Goal: Task Accomplishment & Management: Manage account settings

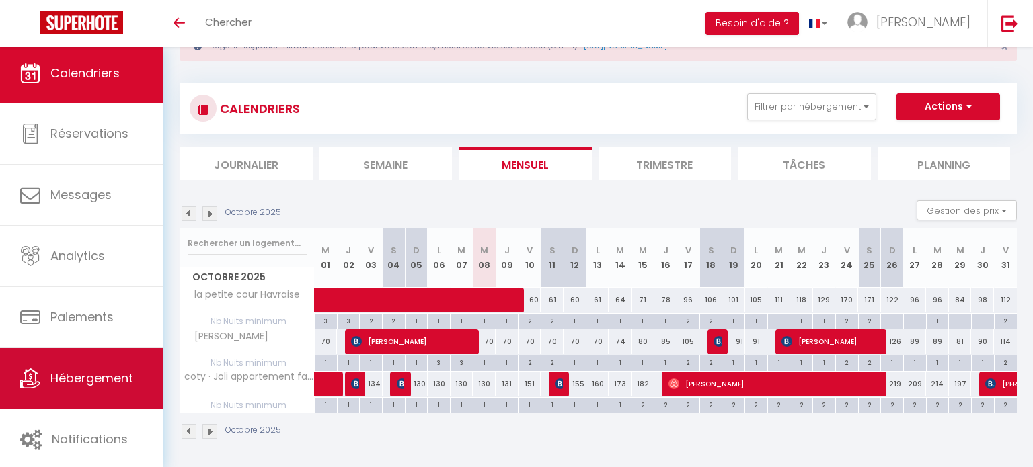
scroll to position [50, 0]
click at [52, 374] on span "Hébergement" at bounding box center [91, 378] width 83 height 17
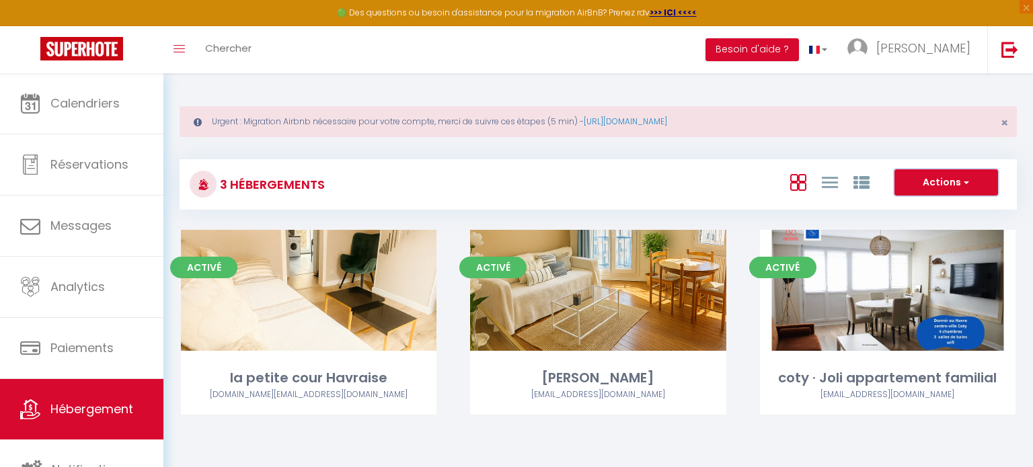
click at [952, 188] on button "Actions" at bounding box center [946, 182] width 104 height 27
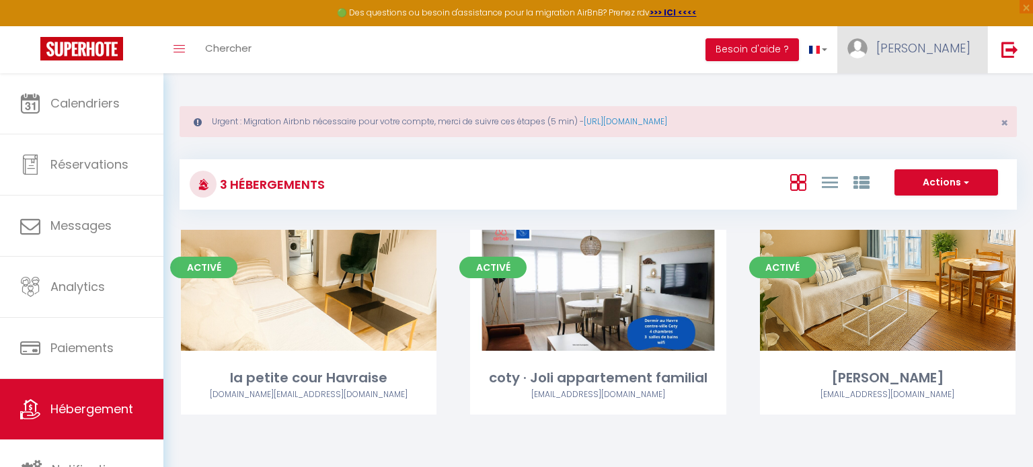
click at [961, 64] on link "[PERSON_NAME]" at bounding box center [912, 49] width 150 height 47
click at [867, 50] on img at bounding box center [857, 48] width 20 height 20
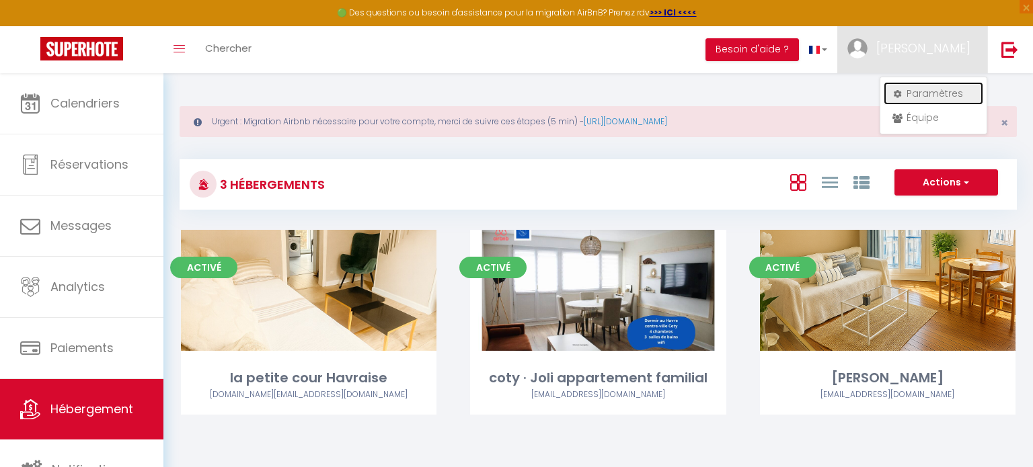
click at [932, 93] on link "Paramètres" at bounding box center [933, 93] width 100 height 23
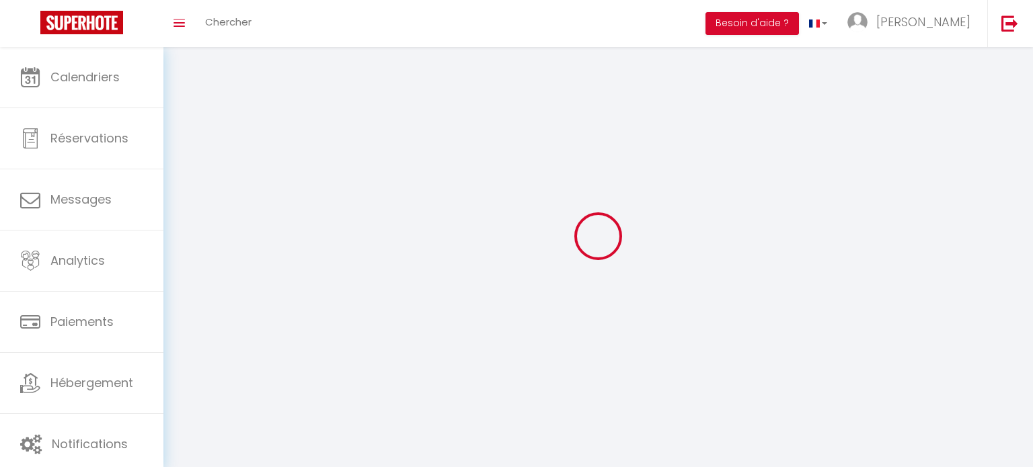
type input "[PERSON_NAME]"
type input "godefroy"
type input "0763742540"
type input "[STREET_ADDRESS]"
type input "76600"
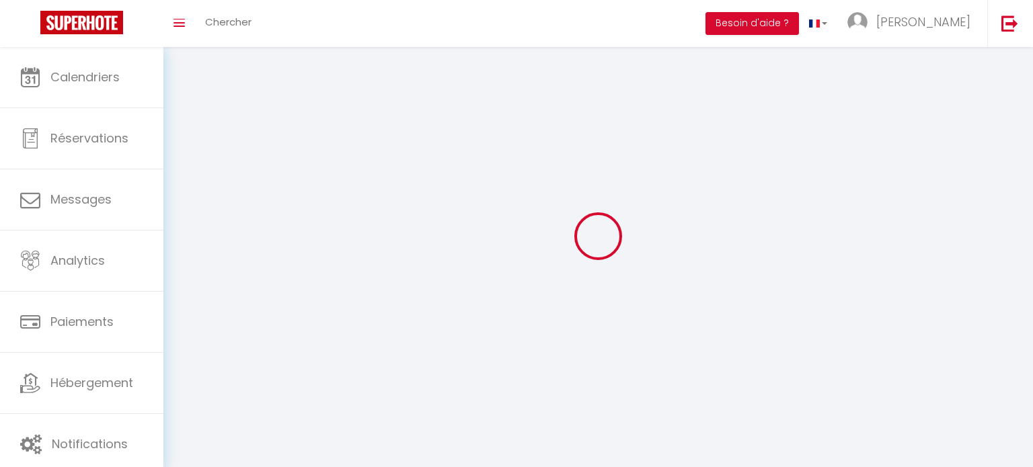
type input "[GEOGRAPHIC_DATA]"
select select "28"
type input "ArB7y63t9vQpgTnX2VRSynSk0"
type input "nHgwrPofT2EMxikIHLf98se5T"
type input "[URL][DOMAIN_NAME]"
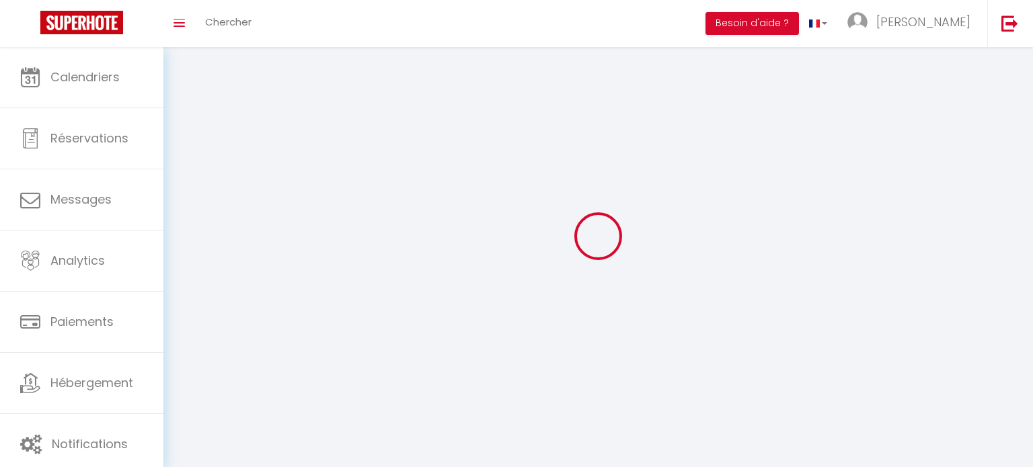
select select "fr"
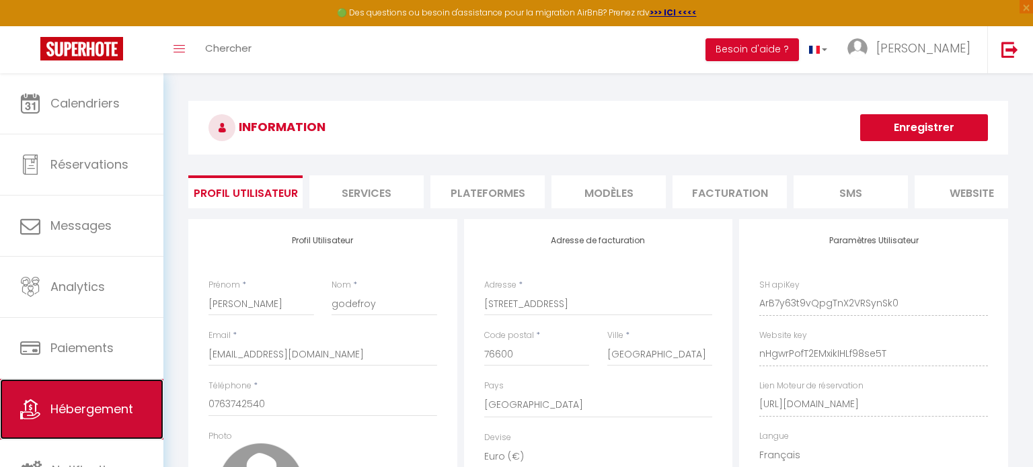
click at [95, 412] on span "Hébergement" at bounding box center [91, 409] width 83 height 17
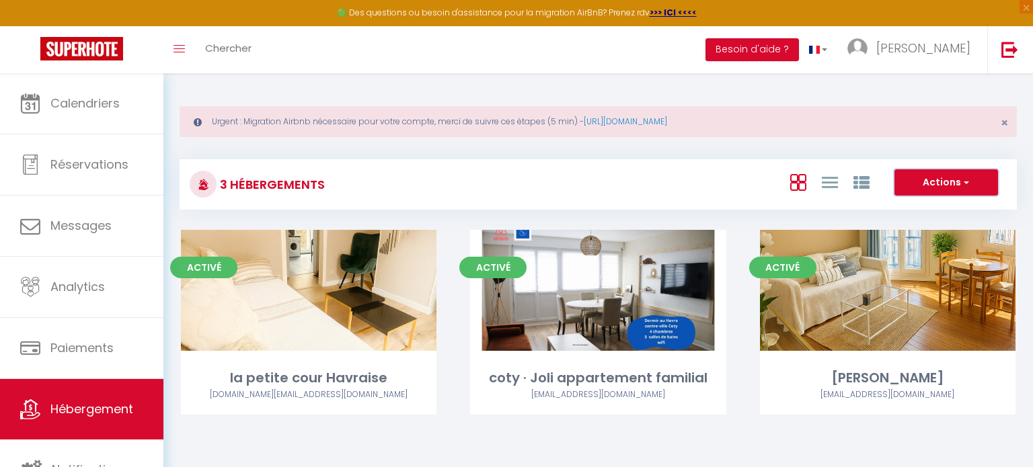
click at [967, 188] on span "button" at bounding box center [965, 181] width 8 height 13
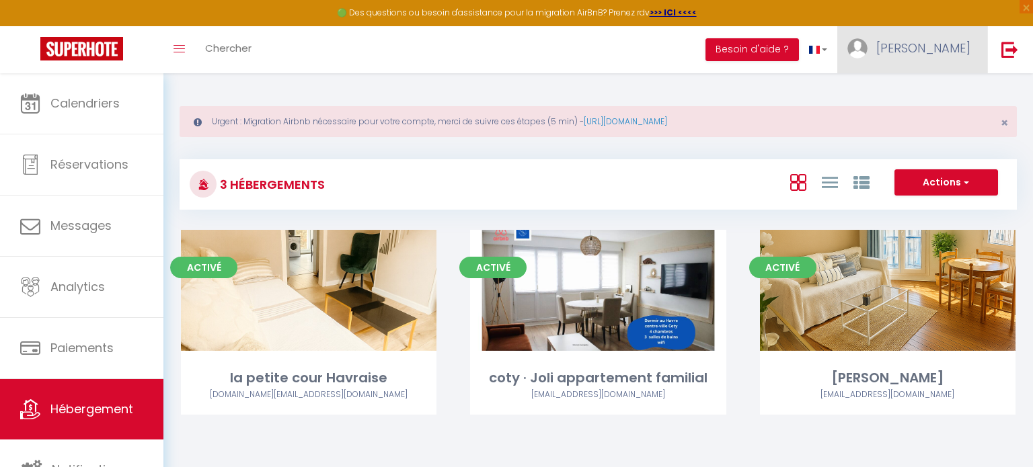
click at [923, 58] on link "[PERSON_NAME]" at bounding box center [912, 49] width 150 height 47
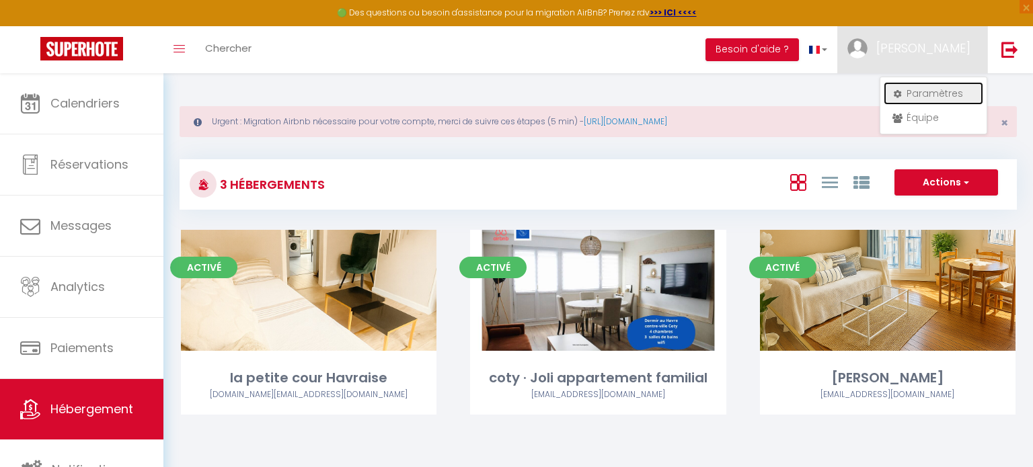
click at [918, 95] on link "Paramètres" at bounding box center [933, 93] width 100 height 23
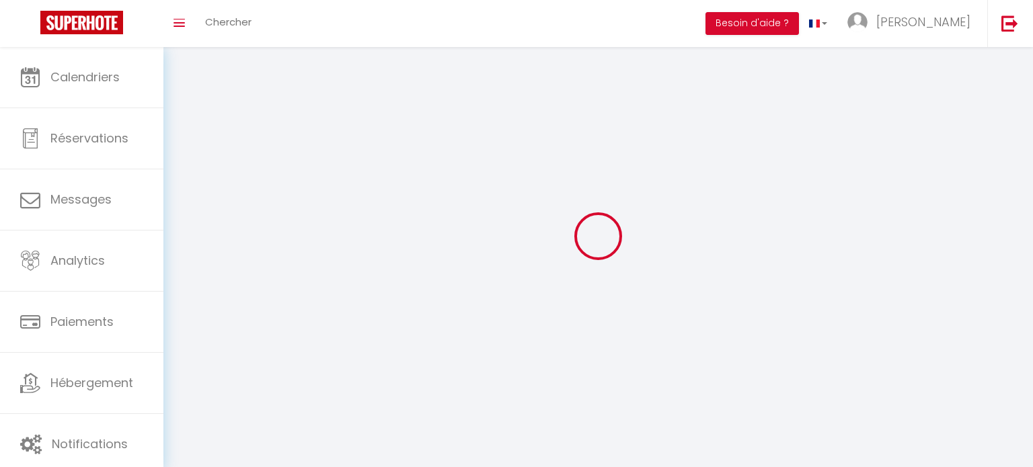
type input "[PERSON_NAME]"
type input "godefroy"
type input "0763742540"
type input "[STREET_ADDRESS]"
type input "76600"
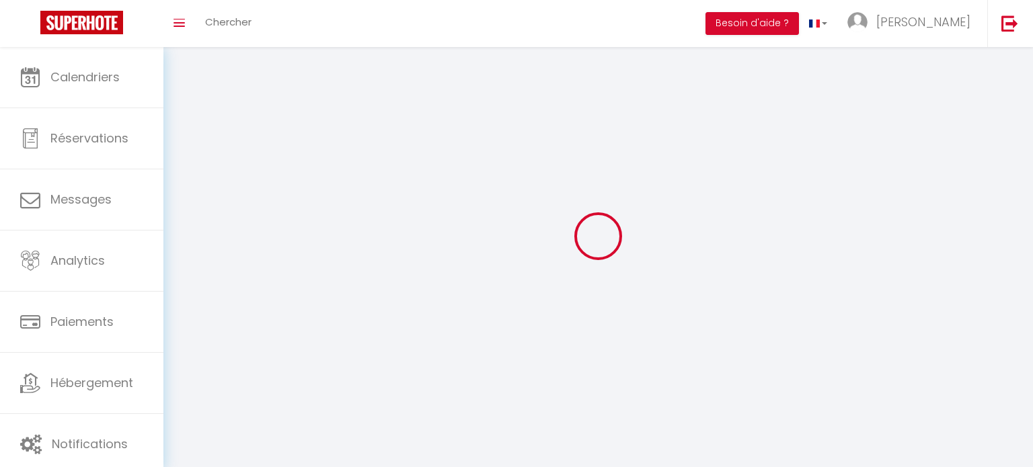
type input "[GEOGRAPHIC_DATA]"
type input "ArB7y63t9vQpgTnX2VRSynSk0"
type input "nHgwrPofT2EMxikIHLf98se5T"
select select "28"
select select "fr"
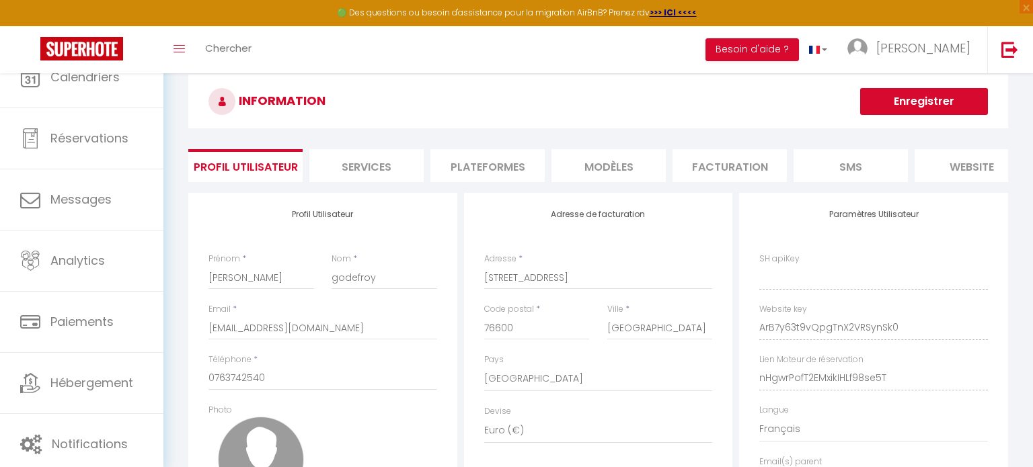
type input "ArB7y63t9vQpgTnX2VRSynSk0"
type input "nHgwrPofT2EMxikIHLf98se5T"
type input "[URL][DOMAIN_NAME]"
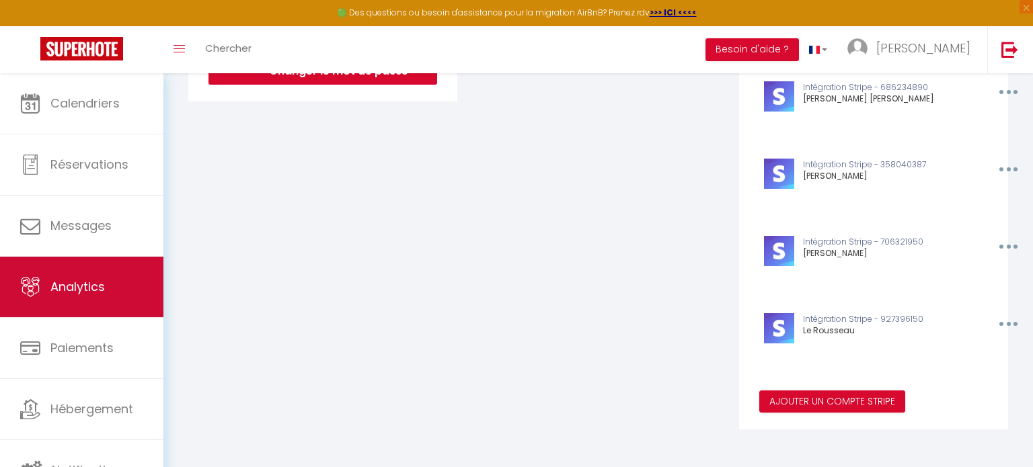
scroll to position [4, 0]
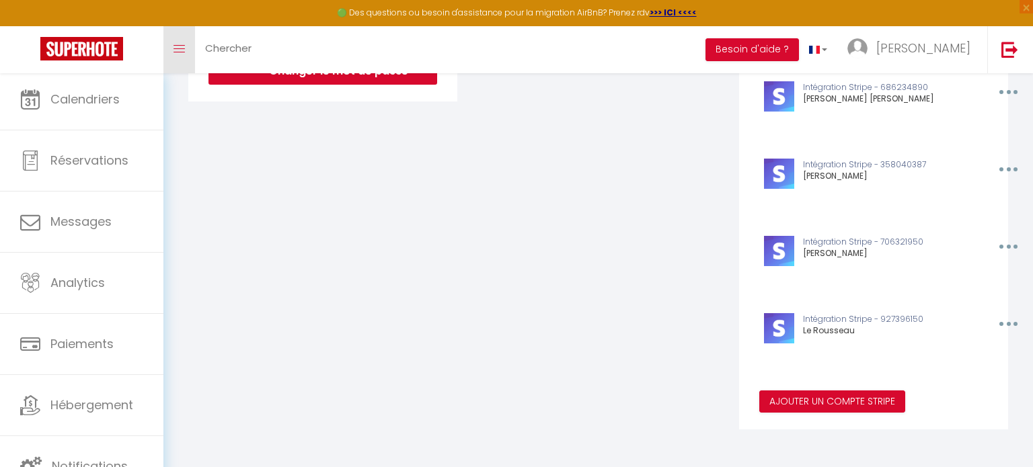
click at [176, 49] on icon "Toggle menubar" at bounding box center [178, 49] width 11 height 8
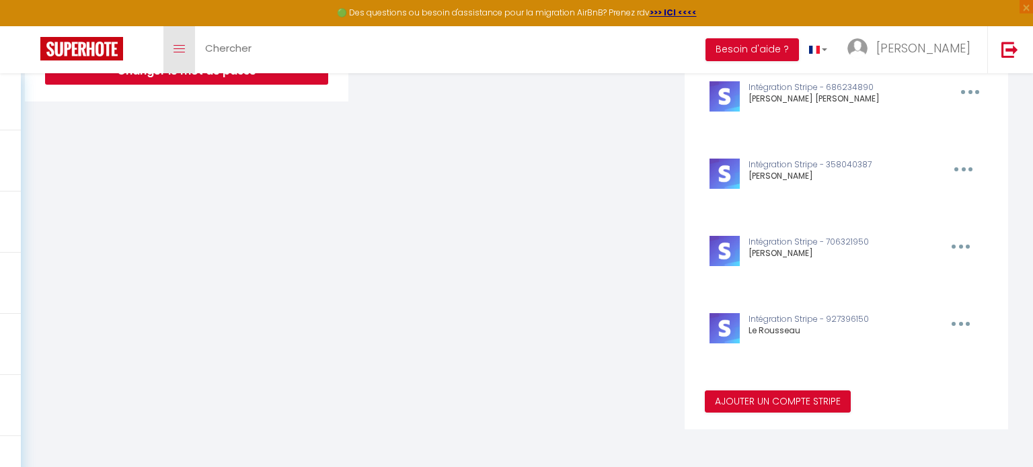
click at [190, 56] on link "Toggle menubar" at bounding box center [179, 49] width 32 height 47
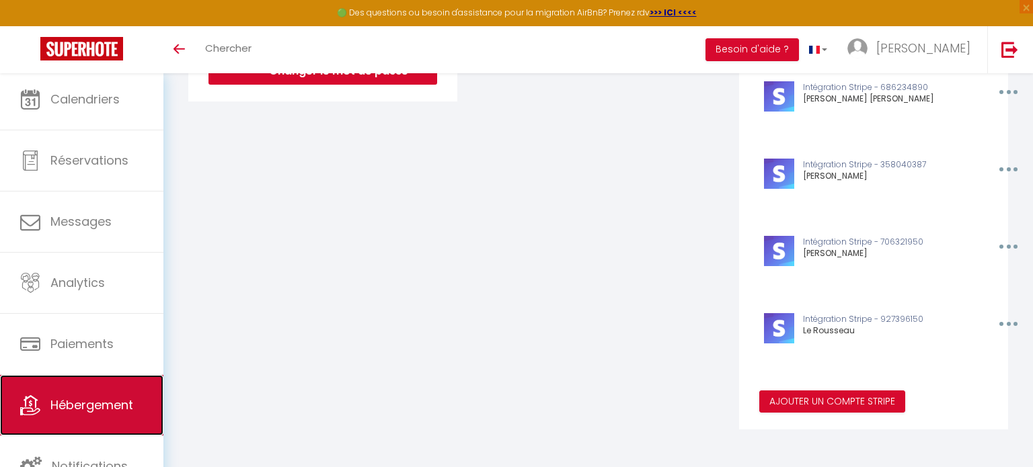
click at [74, 414] on link "Hébergement" at bounding box center [81, 405] width 163 height 61
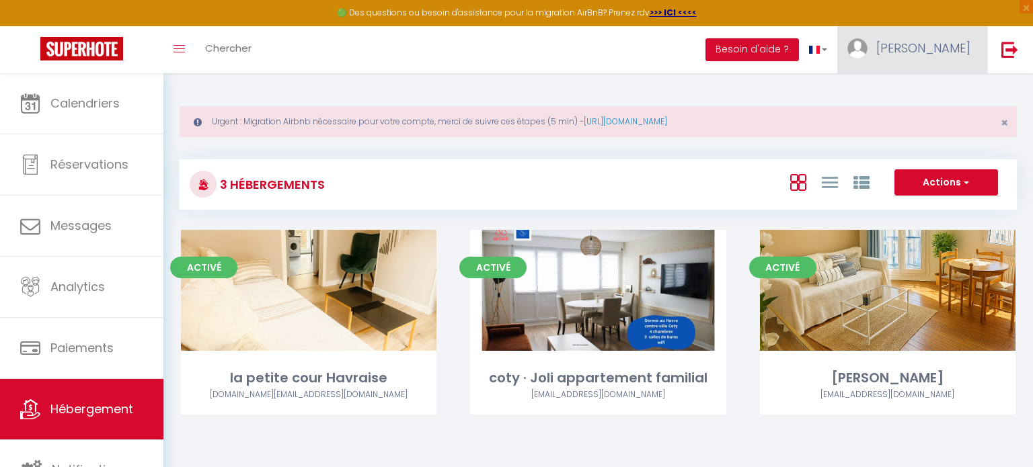
click at [946, 57] on link "[PERSON_NAME]" at bounding box center [912, 49] width 150 height 47
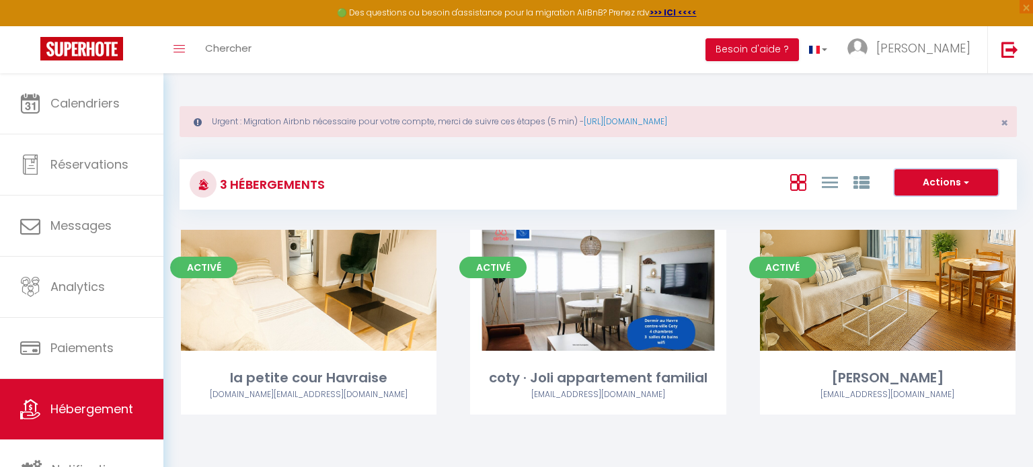
click at [933, 194] on button "Actions" at bounding box center [946, 182] width 104 height 27
click at [707, 454] on div "Urgent : Migration Airbnb nécessaire pour votre compte, merci de suivre ces éta…" at bounding box center [597, 268] width 869 height 391
click at [667, 122] on link "[URL][DOMAIN_NAME]" at bounding box center [625, 121] width 83 height 11
click at [945, 185] on button "Actions" at bounding box center [946, 182] width 104 height 27
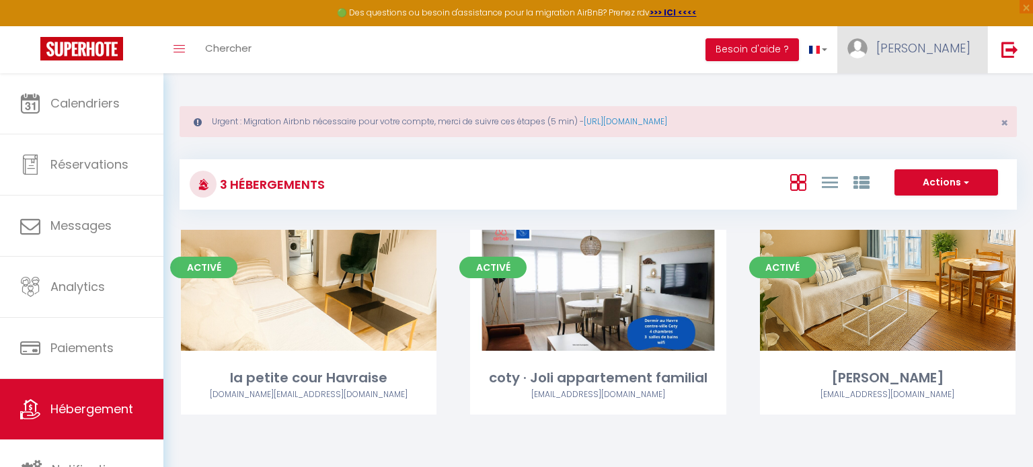
click at [920, 44] on span "[PERSON_NAME]" at bounding box center [923, 48] width 94 height 17
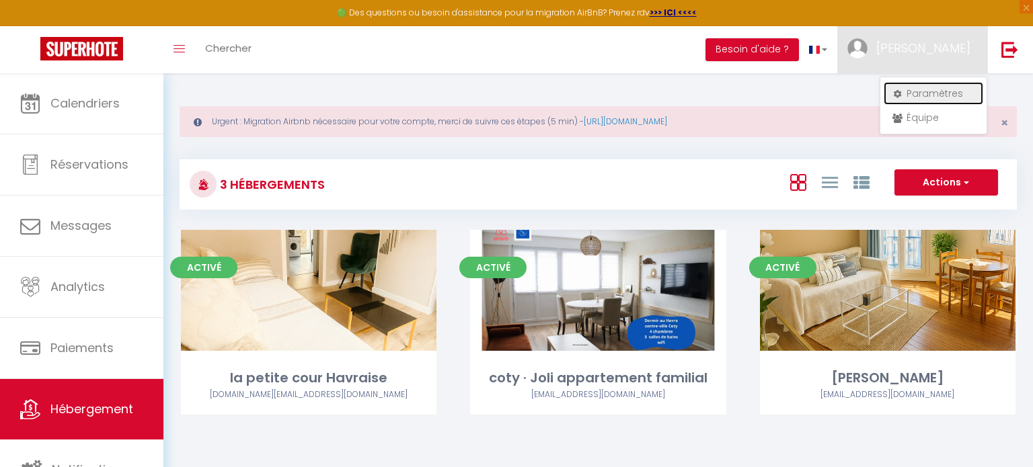
click at [913, 99] on link "Paramètres" at bounding box center [933, 93] width 100 height 23
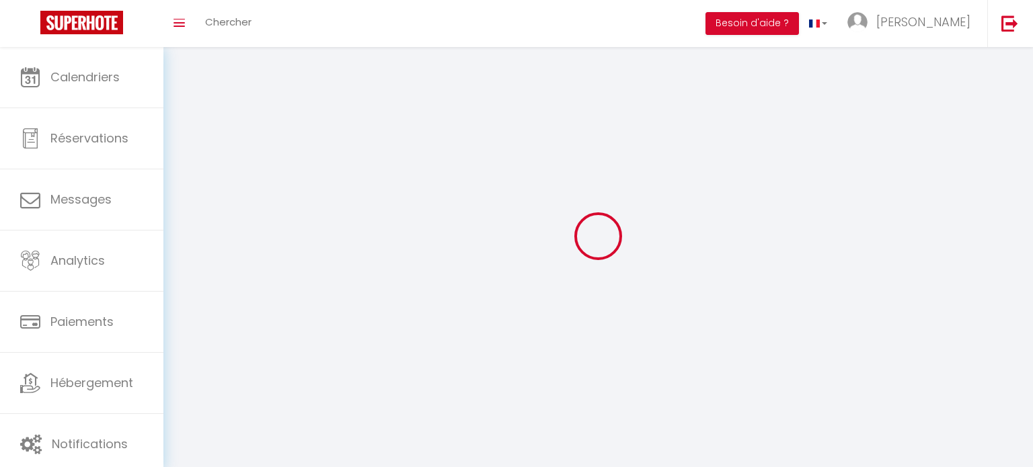
select select "fr"
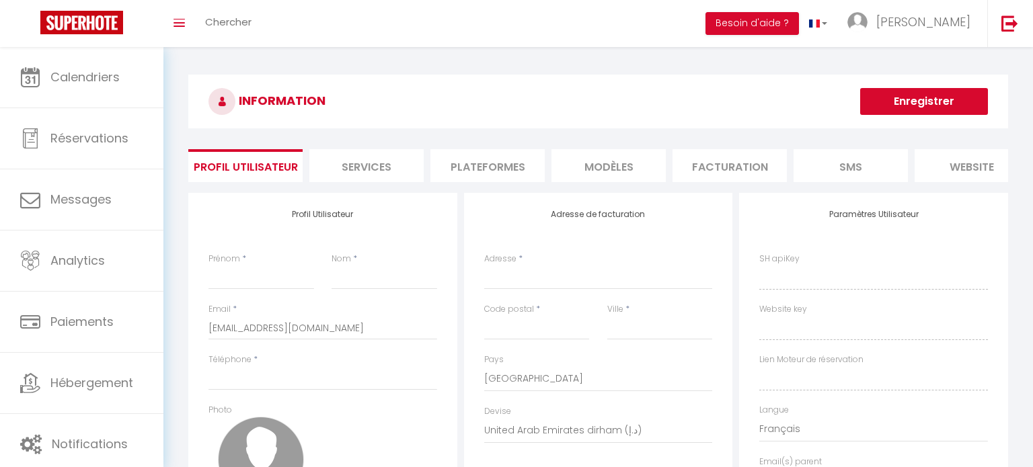
type input "[PERSON_NAME]"
type input "godefroy"
type input "0763742540"
type input "[STREET_ADDRESS]"
type input "76600"
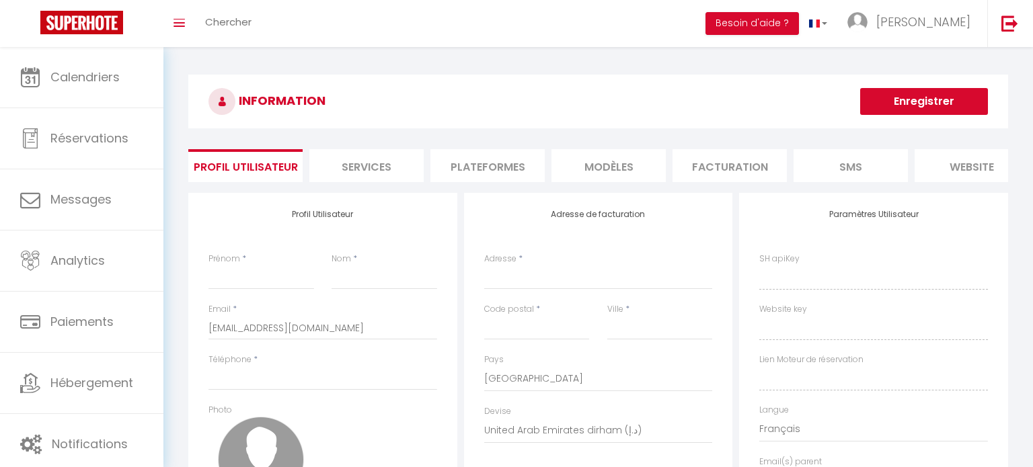
type input "[GEOGRAPHIC_DATA]"
select select "28"
type input "ArB7y63t9vQpgTnX2VRSynSk0"
type input "nHgwrPofT2EMxikIHLf98se5T"
type input "[URL][DOMAIN_NAME]"
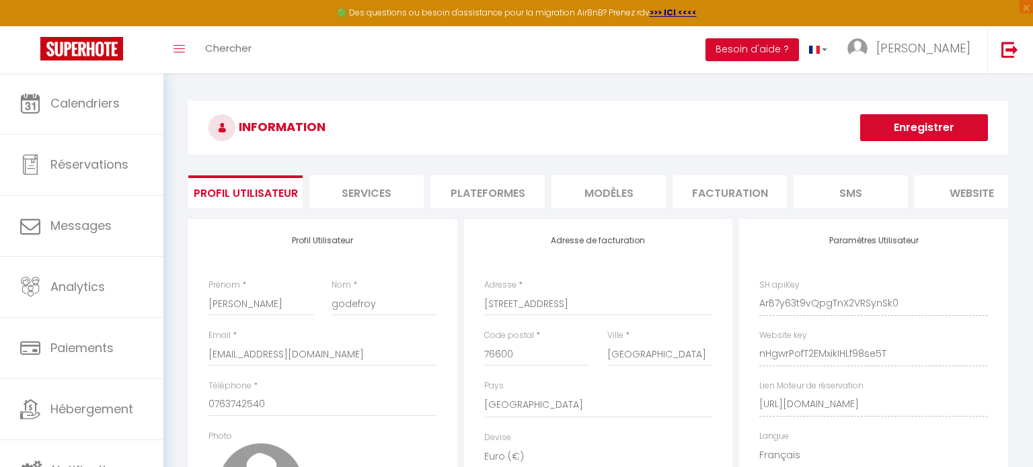
click at [498, 190] on li "Plateformes" at bounding box center [487, 191] width 114 height 33
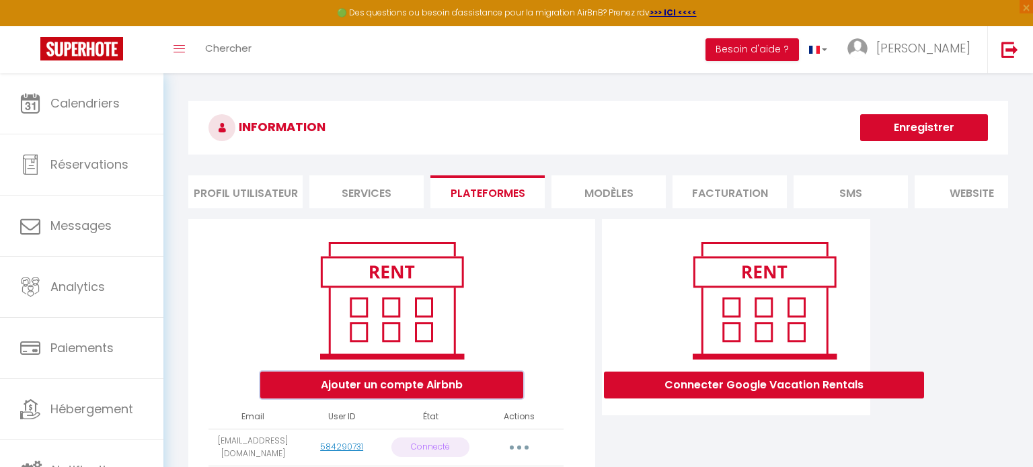
click at [433, 386] on button "Ajouter un compte Airbnb" at bounding box center [391, 385] width 263 height 27
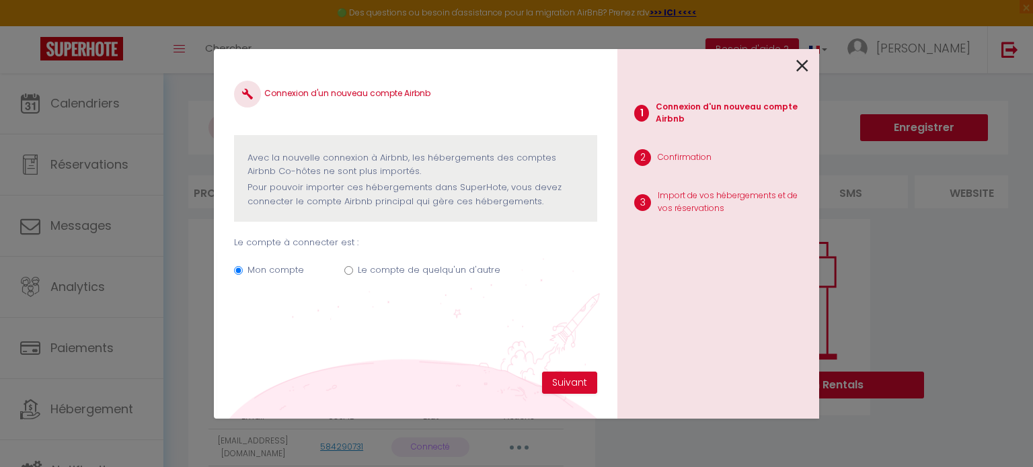
click at [348, 269] on input "Le compte de quelqu'un d'autre" at bounding box center [348, 270] width 9 height 9
radio input "true"
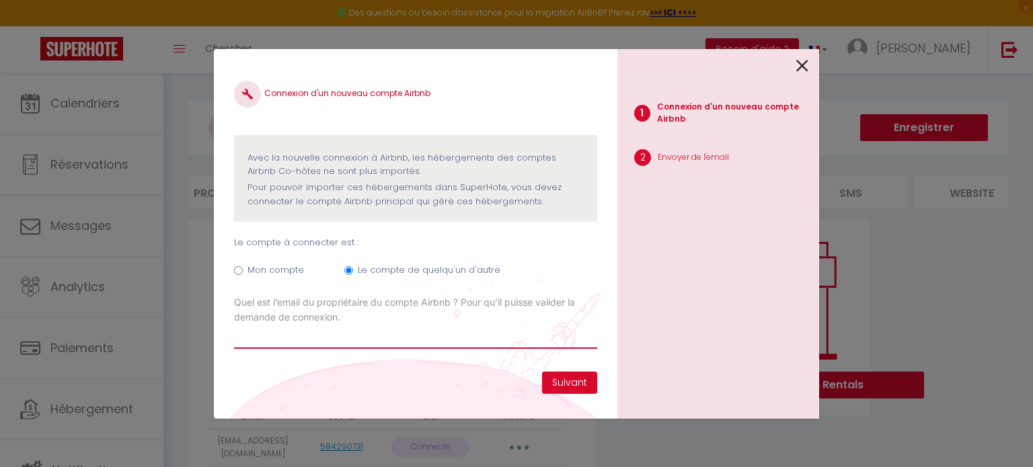
click at [361, 338] on input "Email connexion Airbnb" at bounding box center [415, 337] width 363 height 24
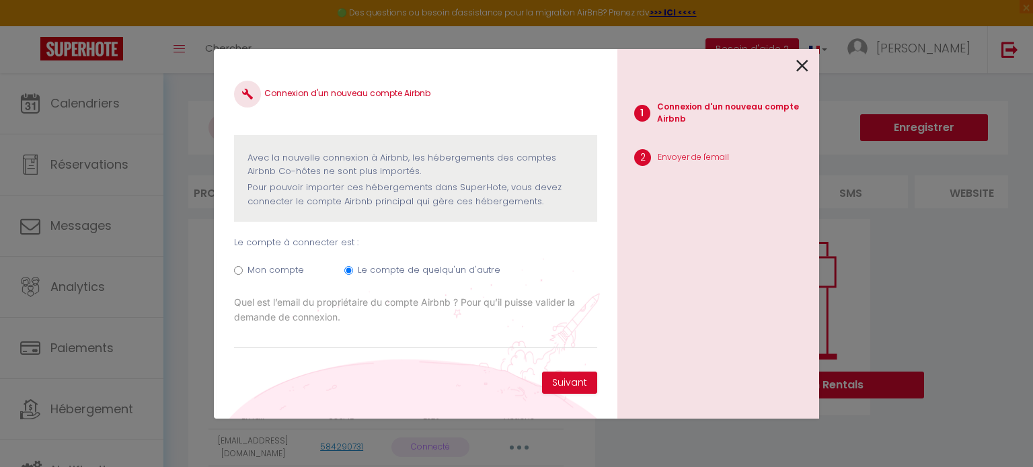
click at [802, 67] on icon at bounding box center [802, 66] width 12 height 20
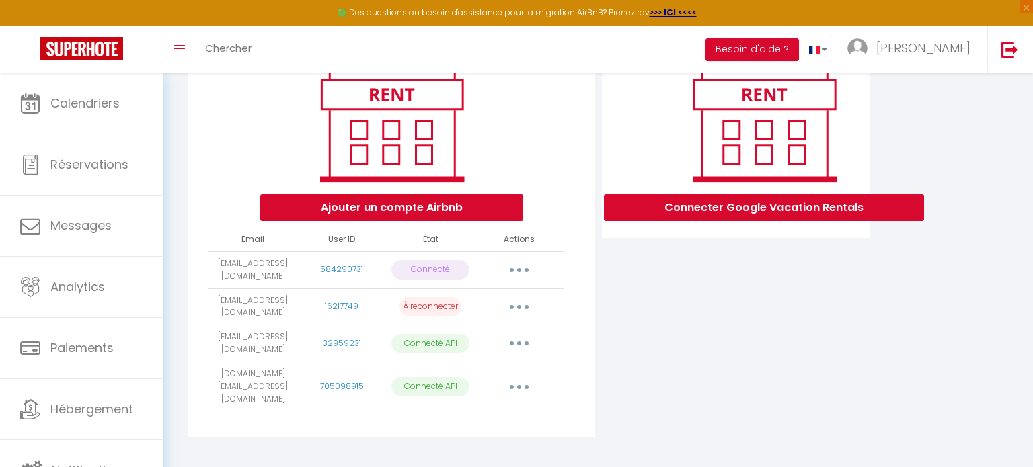
scroll to position [180, 0]
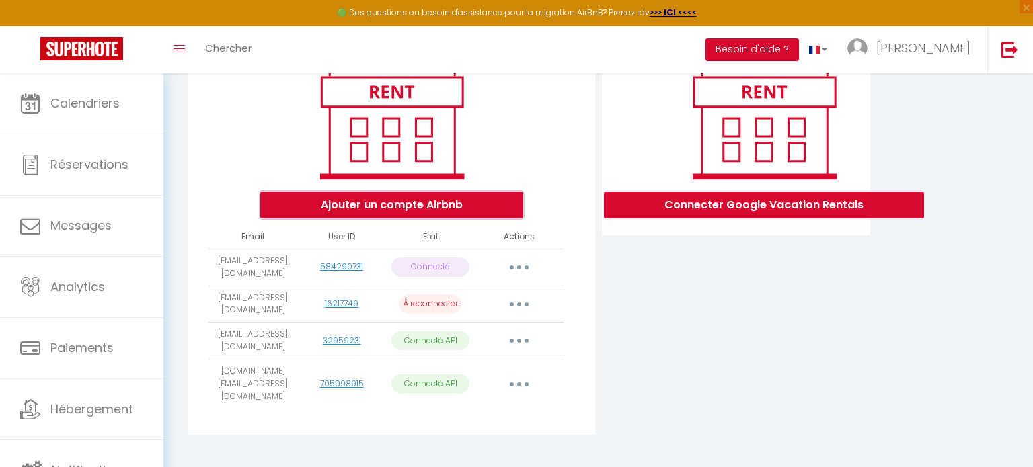
click at [383, 210] on button "Ajouter un compte Airbnb" at bounding box center [391, 205] width 263 height 27
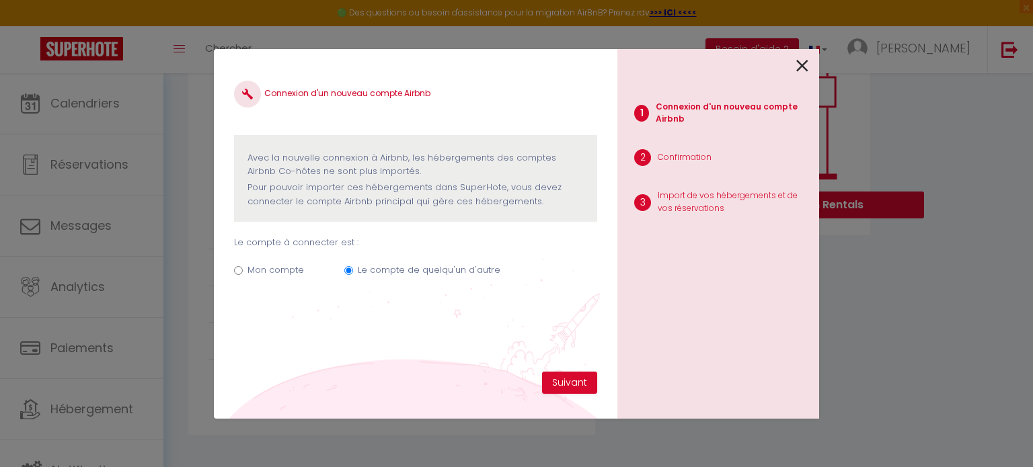
radio input "true"
click at [390, 271] on label "Le compte de quelqu'un d'autre" at bounding box center [429, 270] width 143 height 13
click at [353, 271] on input "Le compte de quelqu'un d'autre" at bounding box center [348, 270] width 9 height 9
radio input "true"
radio input "false"
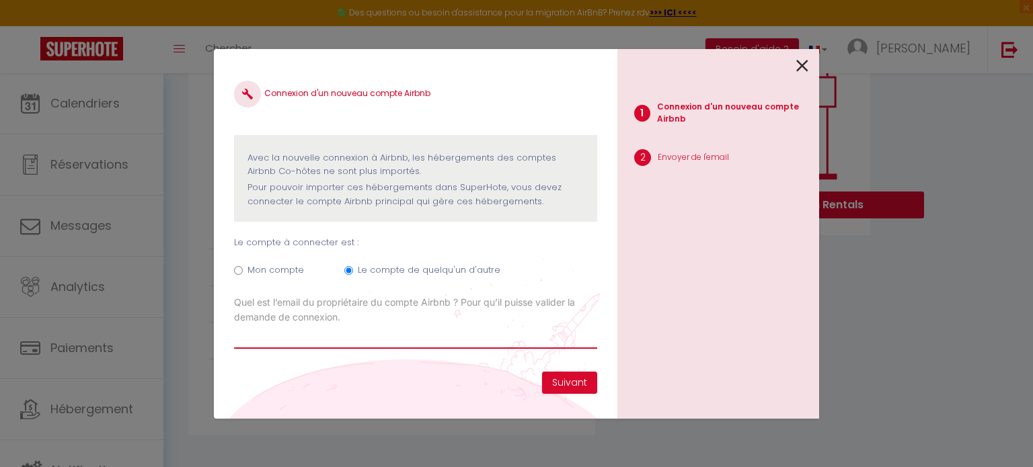
click at [353, 331] on input "Email connexion Airbnb" at bounding box center [415, 337] width 363 height 24
type input "[PERSON_NAME][EMAIL_ADDRESS][DOMAIN_NAME]"
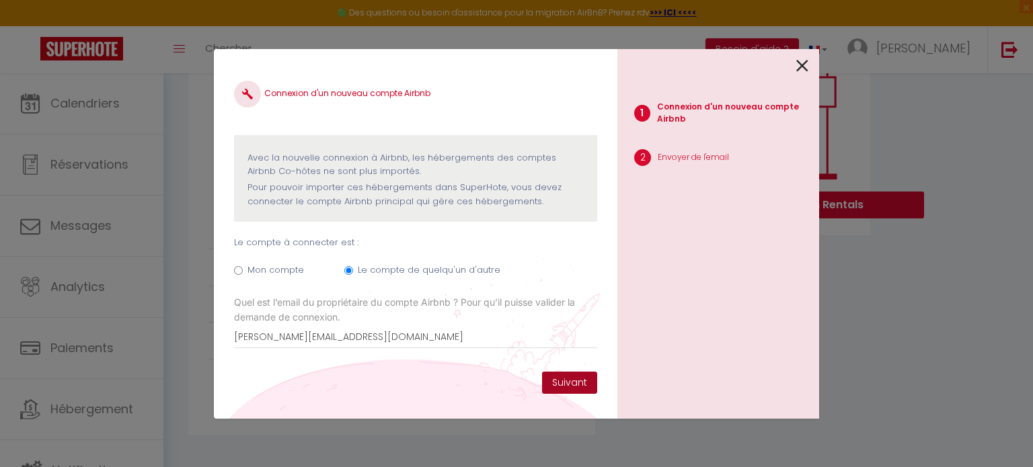
click at [583, 389] on button "Suivant" at bounding box center [569, 383] width 55 height 23
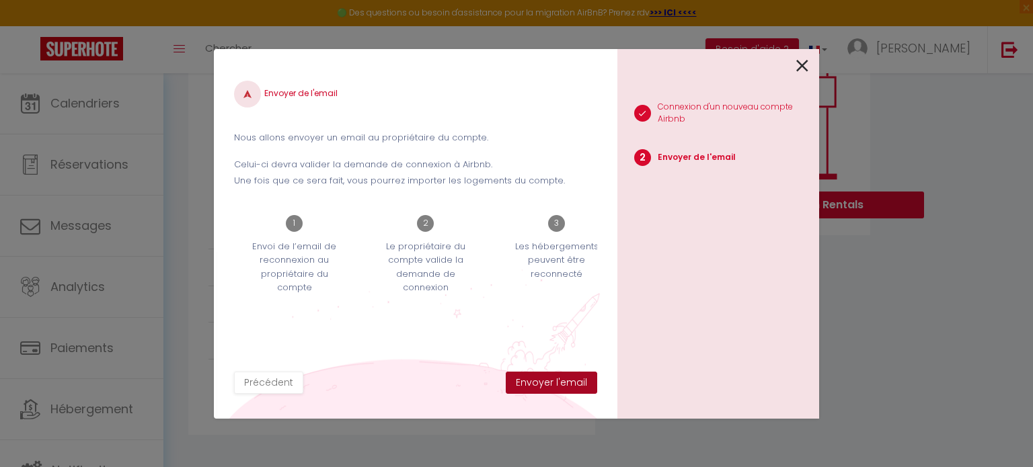
click at [562, 383] on button "Envoyer l'email" at bounding box center [551, 383] width 91 height 23
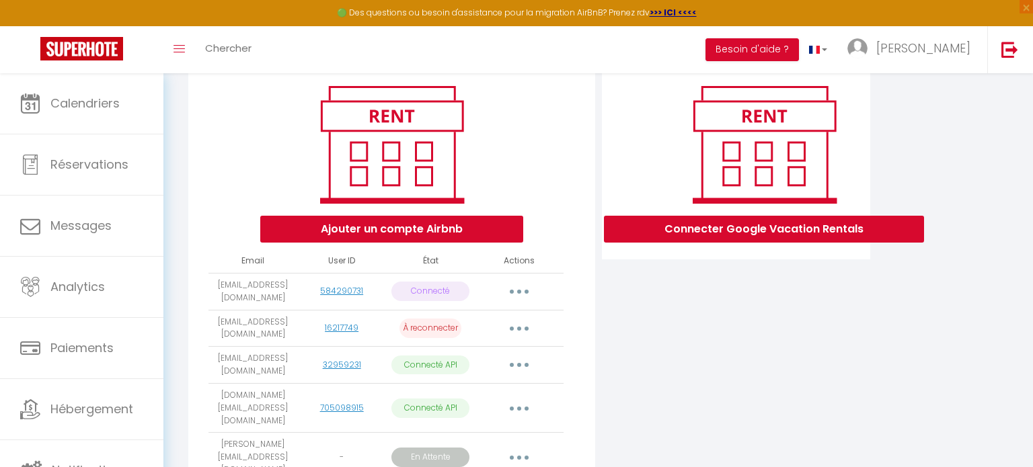
scroll to position [153, 0]
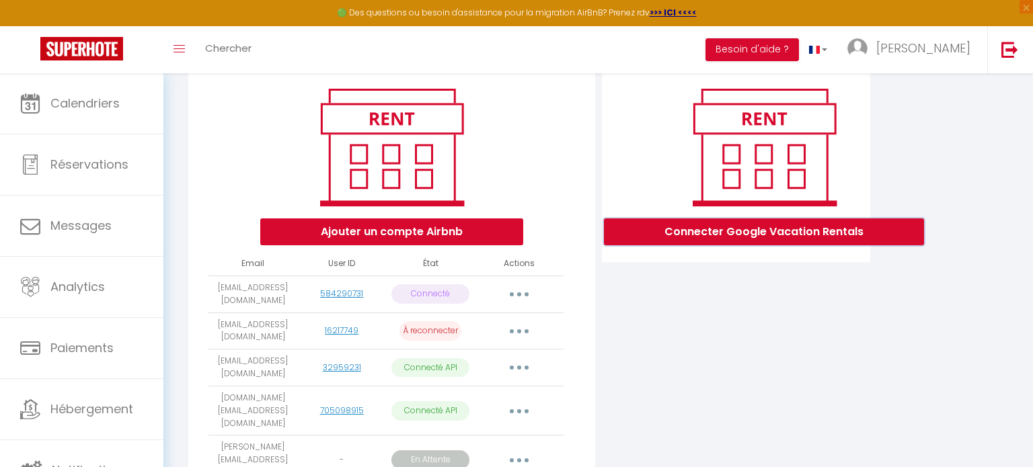
click at [787, 236] on button "Connecter Google Vacation Rentals" at bounding box center [764, 232] width 320 height 27
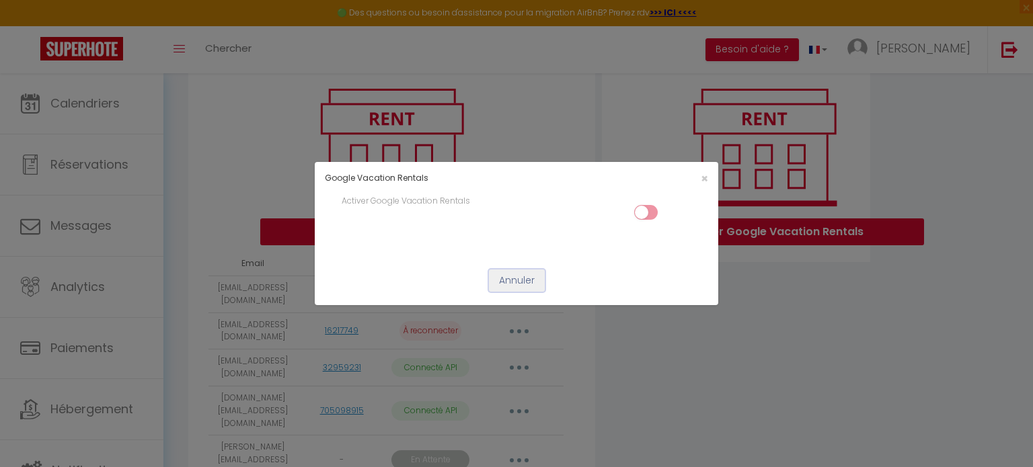
click at [516, 282] on button "Annuler" at bounding box center [517, 281] width 56 height 23
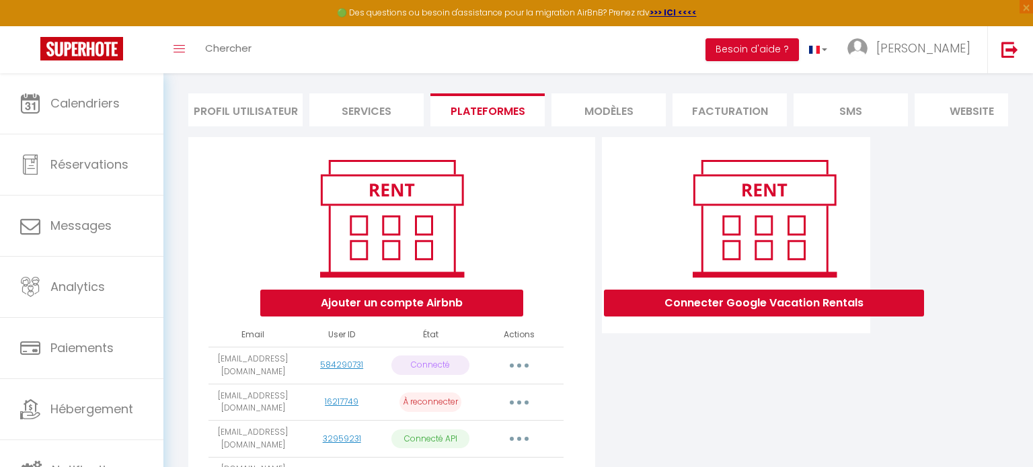
scroll to position [0, 0]
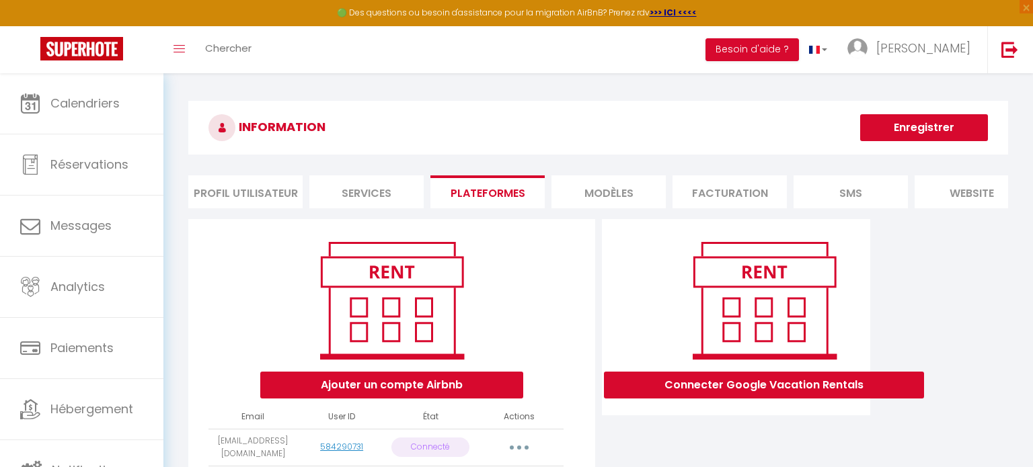
click at [968, 288] on div "Ajouter un compte Airbnb Email User ID État Actions [EMAIL_ADDRESS][DOMAIN_NAME…" at bounding box center [598, 446] width 826 height 454
